Goal: Information Seeking & Learning: Check status

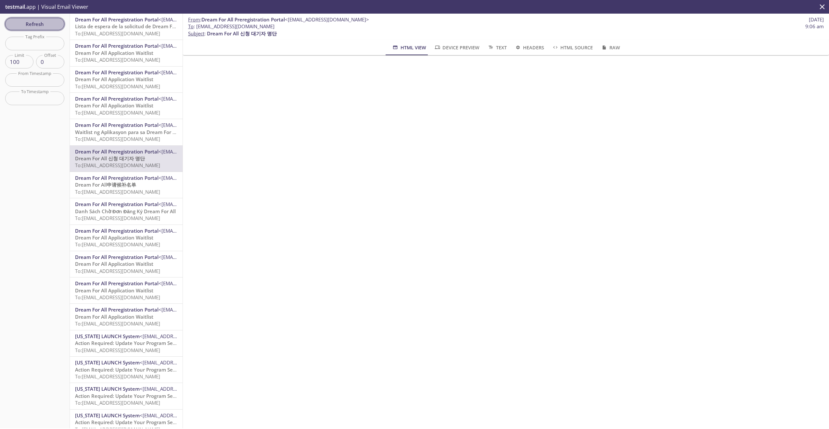
click at [27, 25] on span "Refresh" at bounding box center [34, 24] width 49 height 8
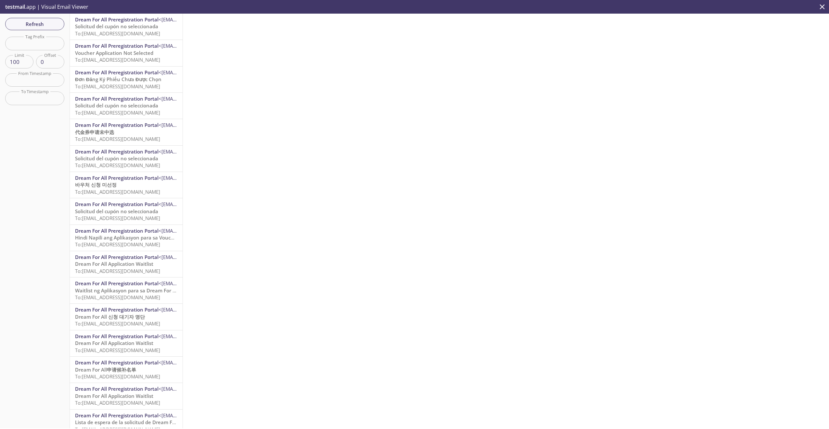
click at [113, 28] on span "Solicitud del cupón no seleccionada" at bounding box center [116, 26] width 83 height 6
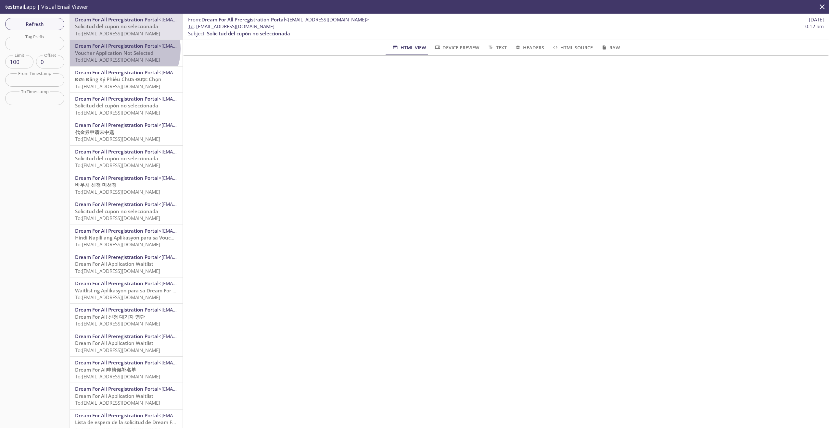
click at [122, 49] on span "Dream For All Preregistration Portal" at bounding box center [116, 46] width 83 height 6
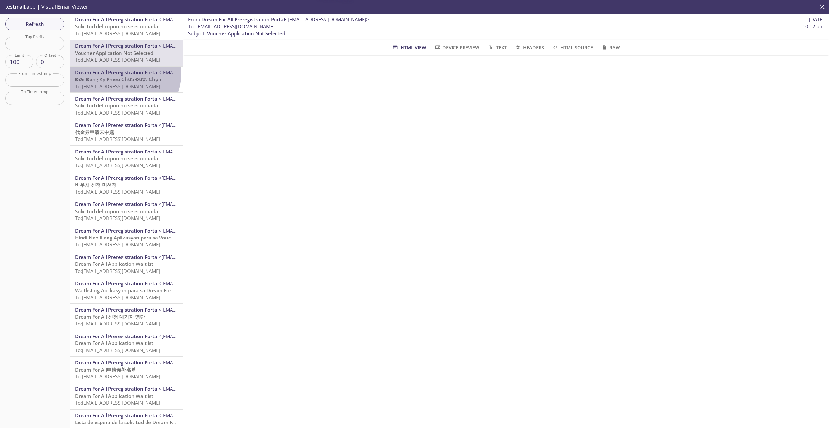
click at [122, 73] on span "Dream For All Preregistration Portal" at bounding box center [116, 72] width 83 height 6
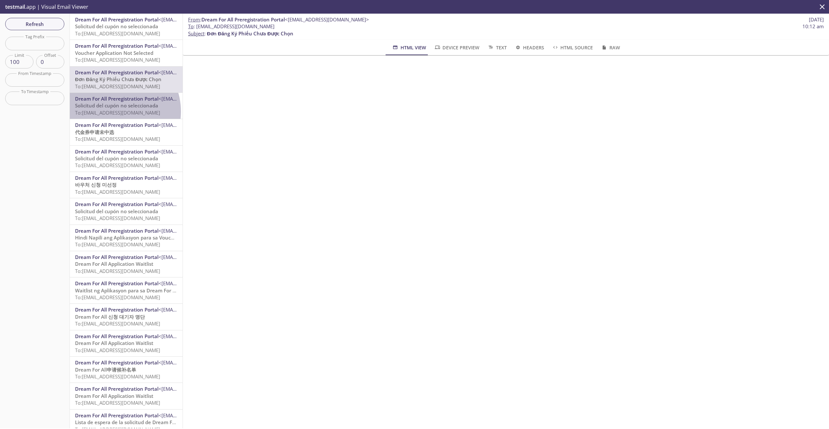
click at [113, 112] on span "To: [EMAIL_ADDRESS][DOMAIN_NAME]" at bounding box center [117, 112] width 85 height 6
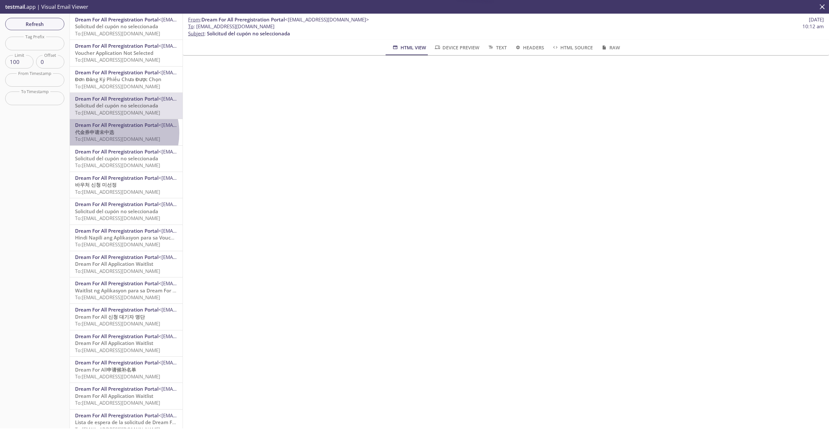
click at [112, 133] on span "代金券申请未中选" at bounding box center [94, 132] width 39 height 6
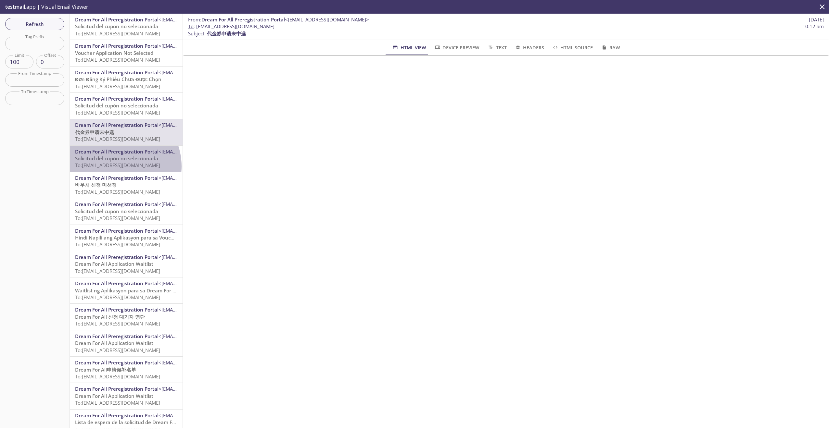
click at [115, 167] on span "To: [EMAIL_ADDRESS][DOMAIN_NAME]" at bounding box center [117, 165] width 85 height 6
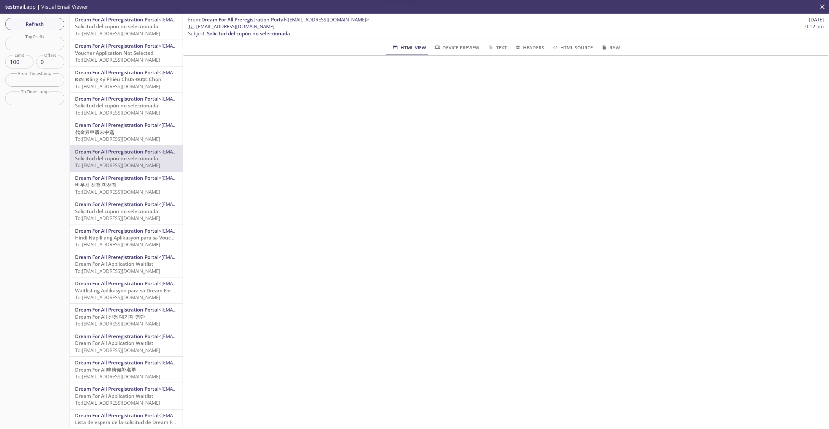
click at [121, 178] on span "Dream For All Preregistration Portal" at bounding box center [116, 178] width 83 height 6
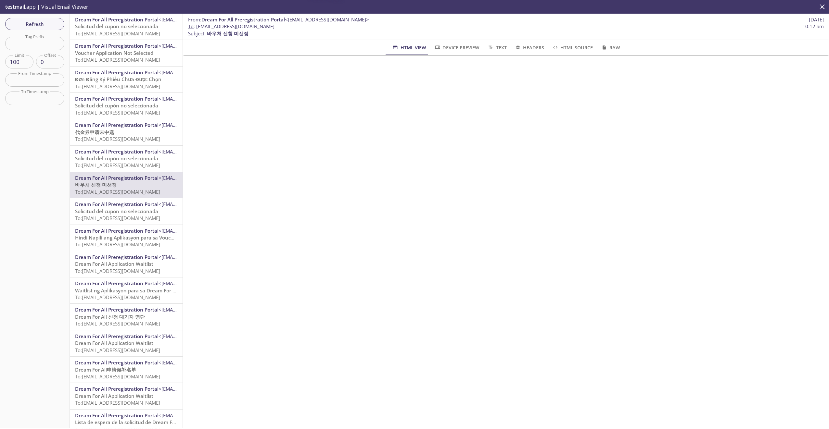
click at [123, 199] on div "Dream For All Preregistration Portal <[EMAIL_ADDRESS][DOMAIN_NAME]> Solicitud d…" at bounding box center [126, 211] width 113 height 26
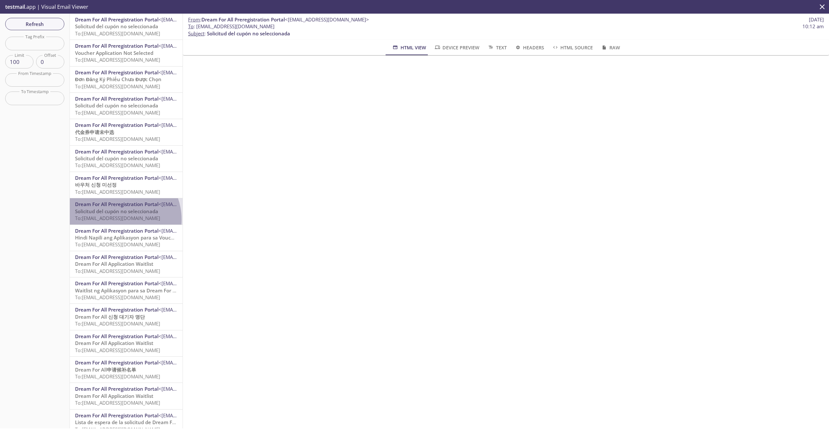
click at [118, 220] on span "To: [EMAIL_ADDRESS][DOMAIN_NAME]" at bounding box center [117, 218] width 85 height 6
click at [118, 232] on span "Dream For All Preregistration Portal" at bounding box center [116, 231] width 83 height 6
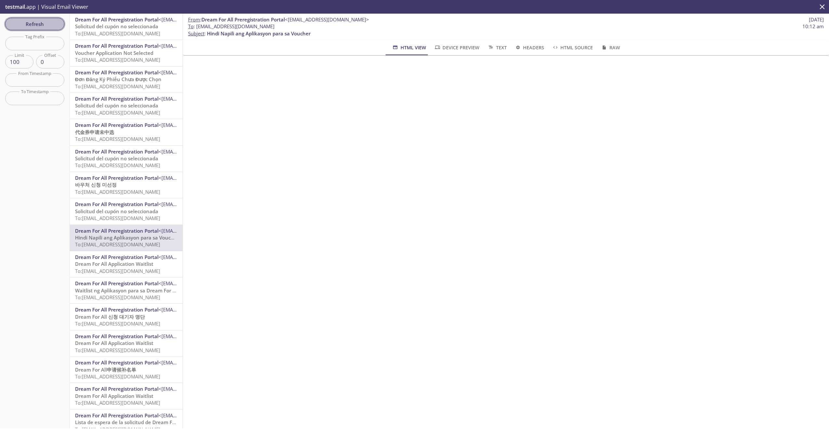
click at [32, 26] on span "Refresh" at bounding box center [34, 24] width 49 height 8
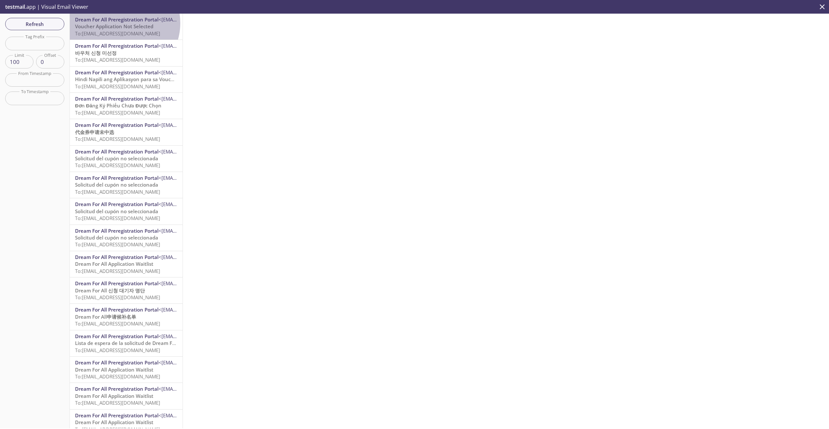
click at [119, 23] on span "Voucher Application Not Selected" at bounding box center [114, 26] width 78 height 6
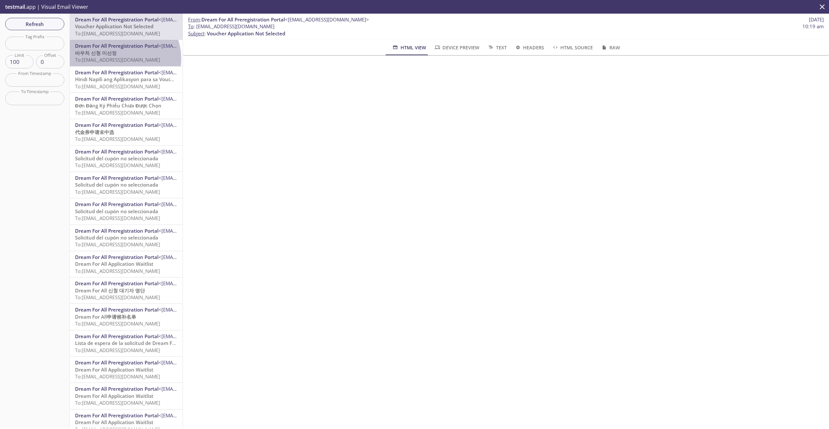
click at [122, 58] on span "To: [EMAIL_ADDRESS][DOMAIN_NAME]" at bounding box center [117, 60] width 85 height 6
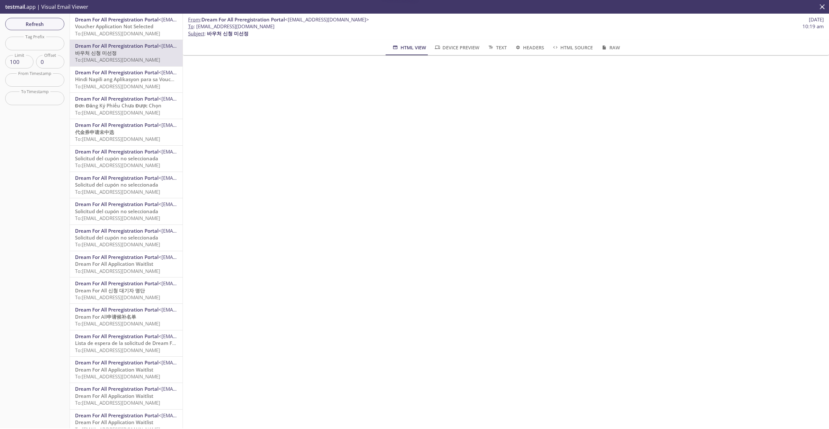
click at [123, 69] on span "Dream For All Preregistration Portal" at bounding box center [116, 72] width 83 height 6
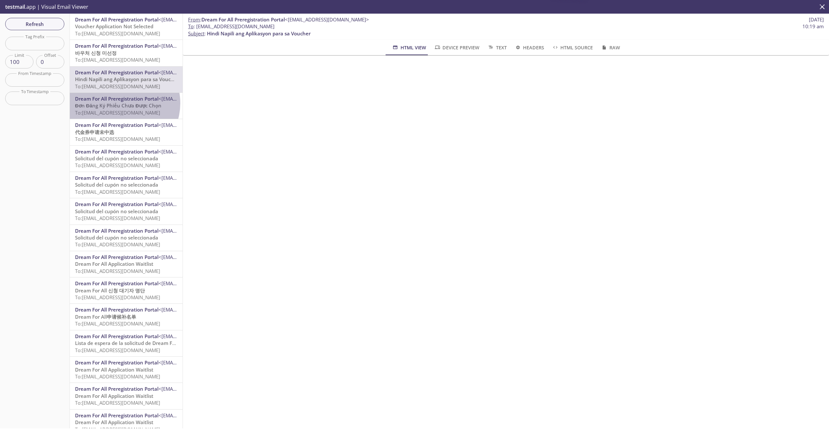
click at [120, 103] on span "Đơn Đăng Ký Phiếu Chưa Được Chọn" at bounding box center [118, 105] width 86 height 6
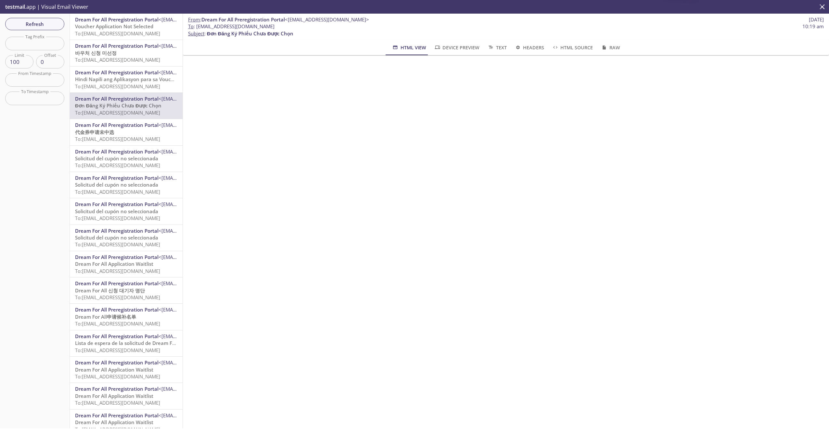
click at [117, 132] on p "代金券申请未中选 To: [EMAIL_ADDRESS][DOMAIN_NAME]" at bounding box center [126, 136] width 102 height 14
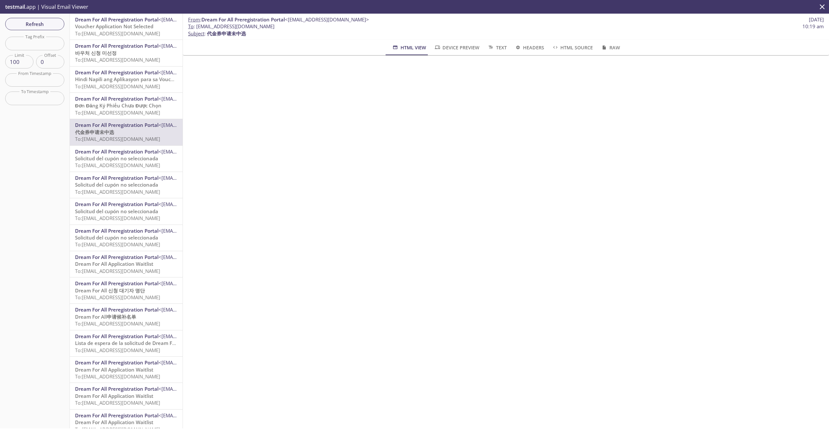
click at [117, 160] on span "Solicitud del cupón no seleccionada" at bounding box center [116, 158] width 83 height 6
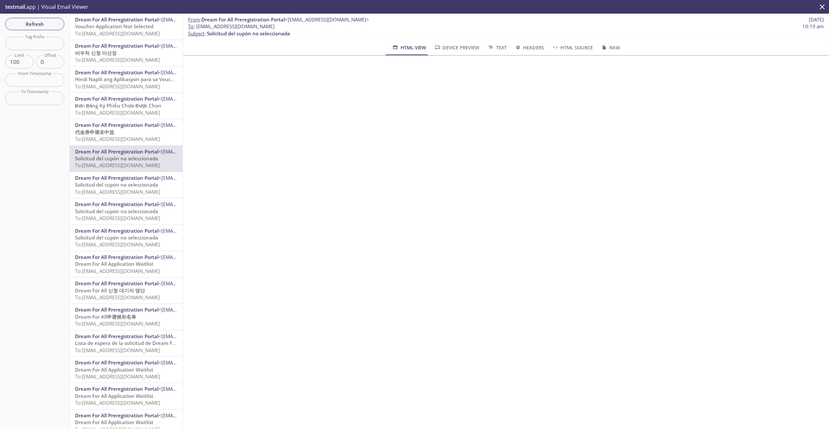
click at [118, 182] on span "Solicitud del cupón no seleccionada" at bounding box center [116, 185] width 83 height 6
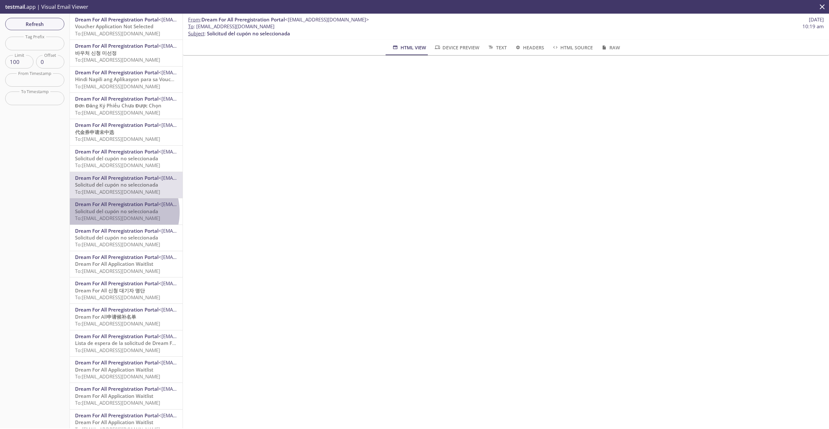
click at [115, 212] on span "Solicitud del cupón no seleccionada" at bounding box center [116, 211] width 83 height 6
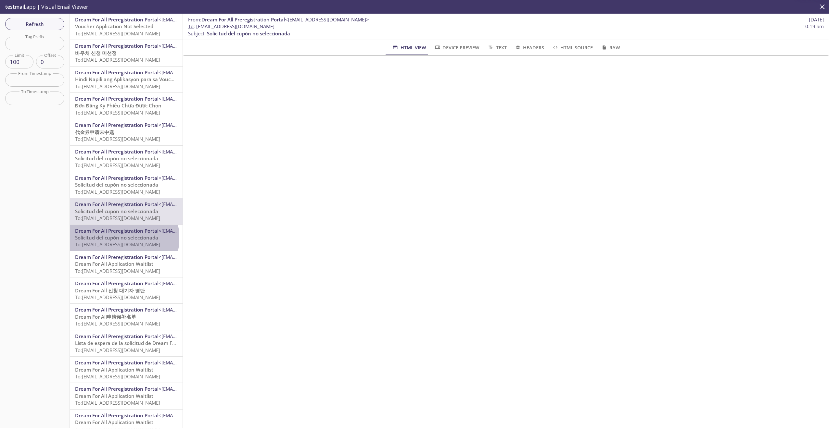
click at [115, 238] on span "Solicitud del cupón no seleccionada" at bounding box center [116, 238] width 83 height 6
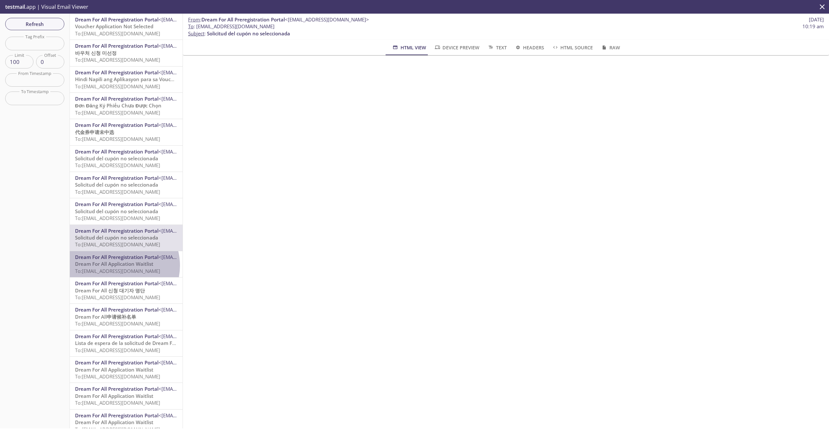
click at [118, 266] on span "Dream For All Application Waitlist" at bounding box center [114, 264] width 78 height 6
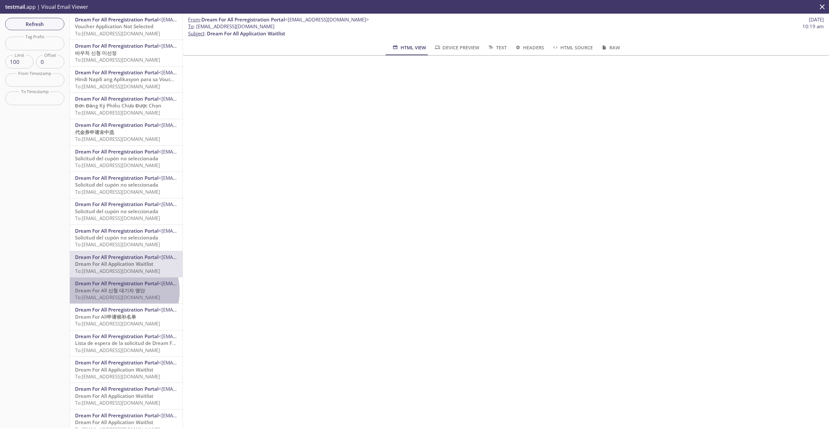
click at [116, 291] on span "Dream For All 신청 대기자 명단" at bounding box center [110, 291] width 70 height 6
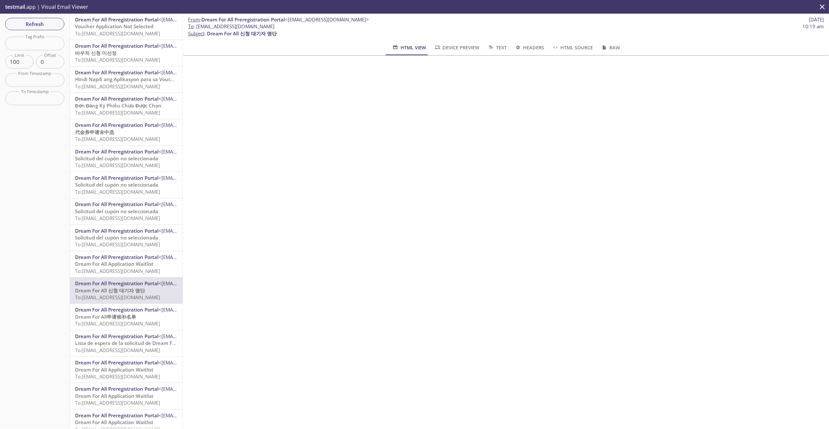
click at [120, 311] on span "Dream For All Preregistration Portal" at bounding box center [116, 310] width 83 height 6
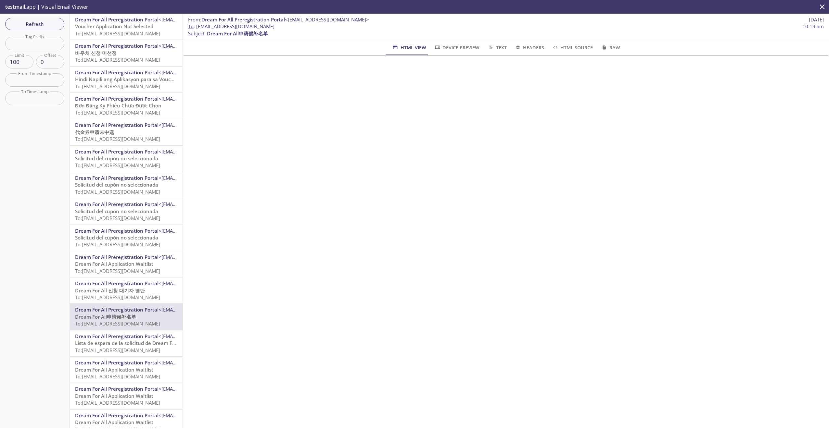
click at [119, 335] on span "Dream For All Preregistration Portal" at bounding box center [116, 336] width 83 height 6
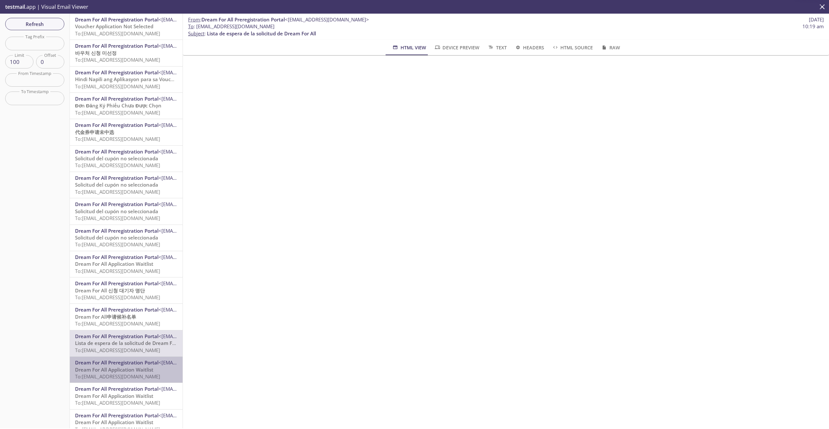
click at [127, 360] on span "Dream For All Preregistration Portal" at bounding box center [116, 363] width 83 height 6
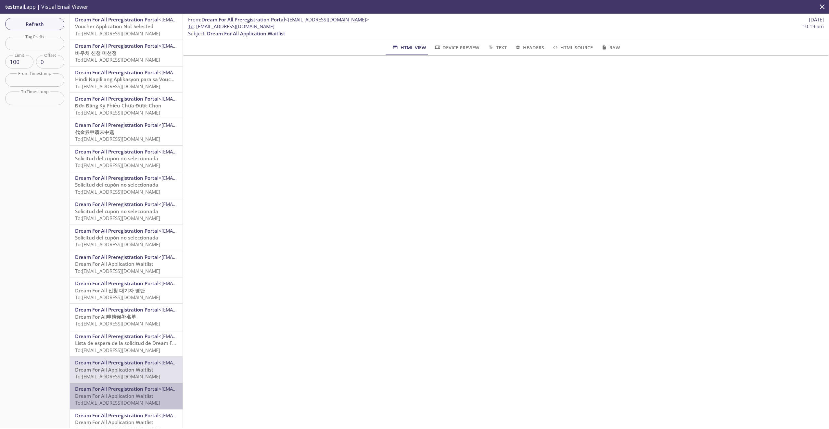
click at [129, 393] on span "Dream For All Application Waitlist" at bounding box center [114, 396] width 78 height 6
